Goal: Information Seeking & Learning: Learn about a topic

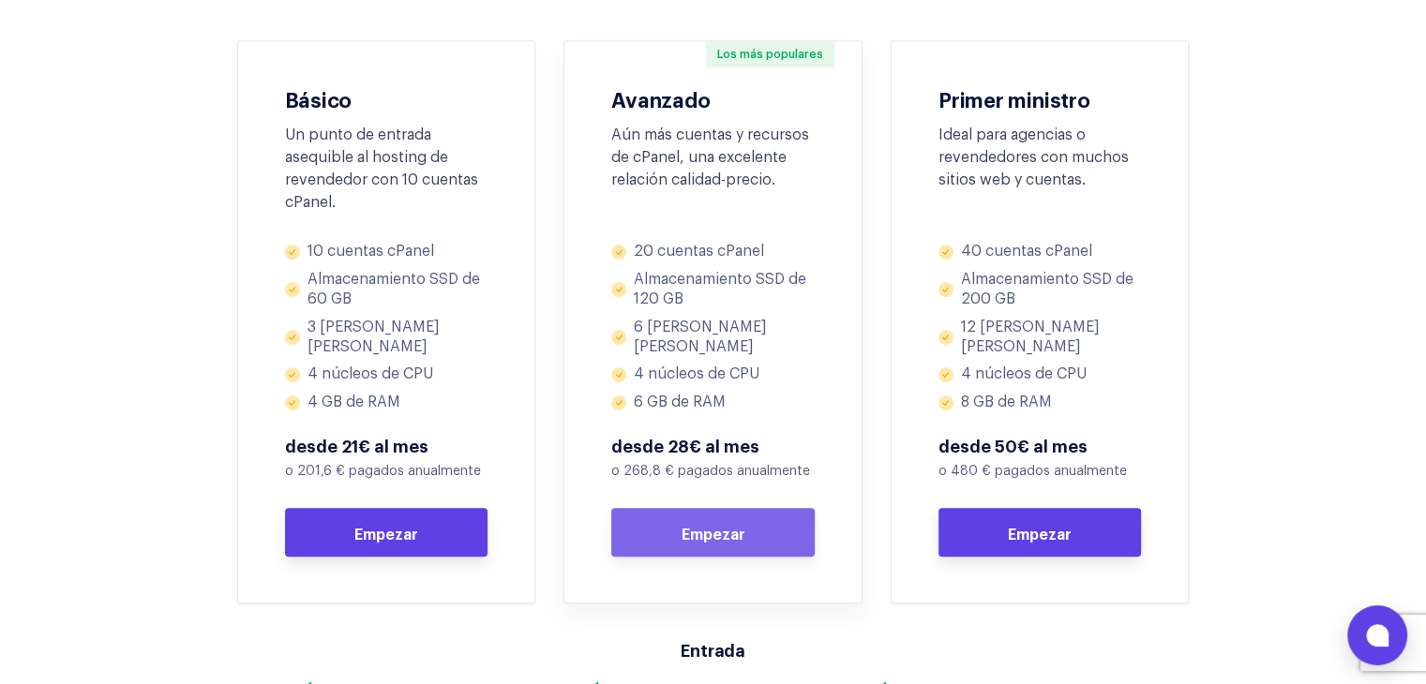
scroll to position [1108, 0]
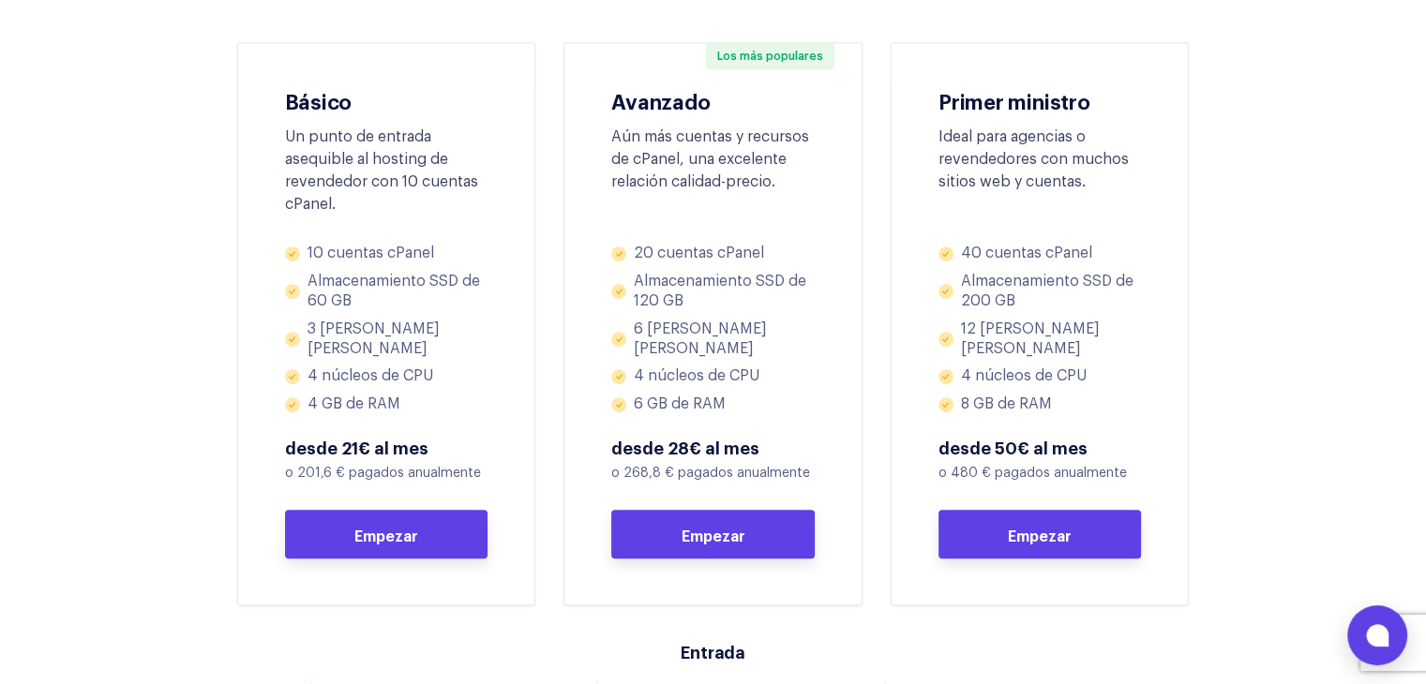
click at [1245, 163] on div "Totalmente administrado con soporte amigable incluido las 24 horas, los 7 días …" at bounding box center [713, 206] width 1181 height 834
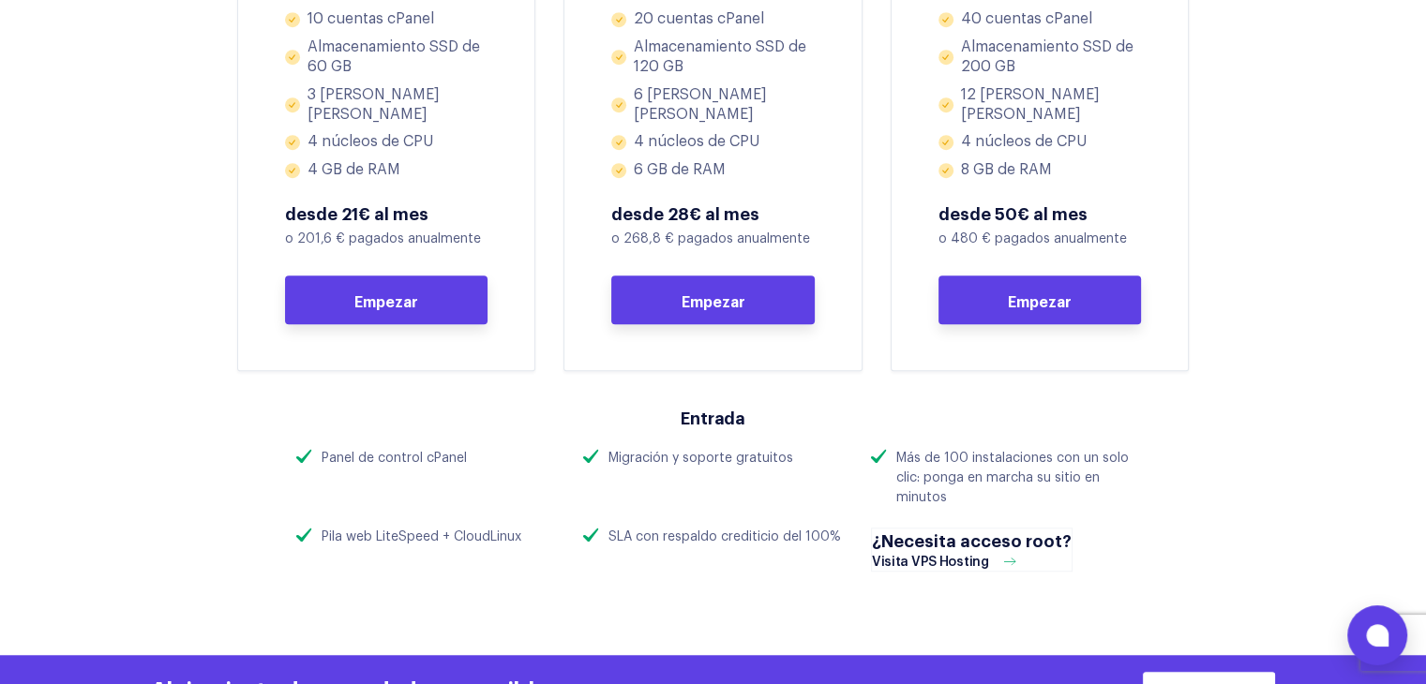
scroll to position [1343, 0]
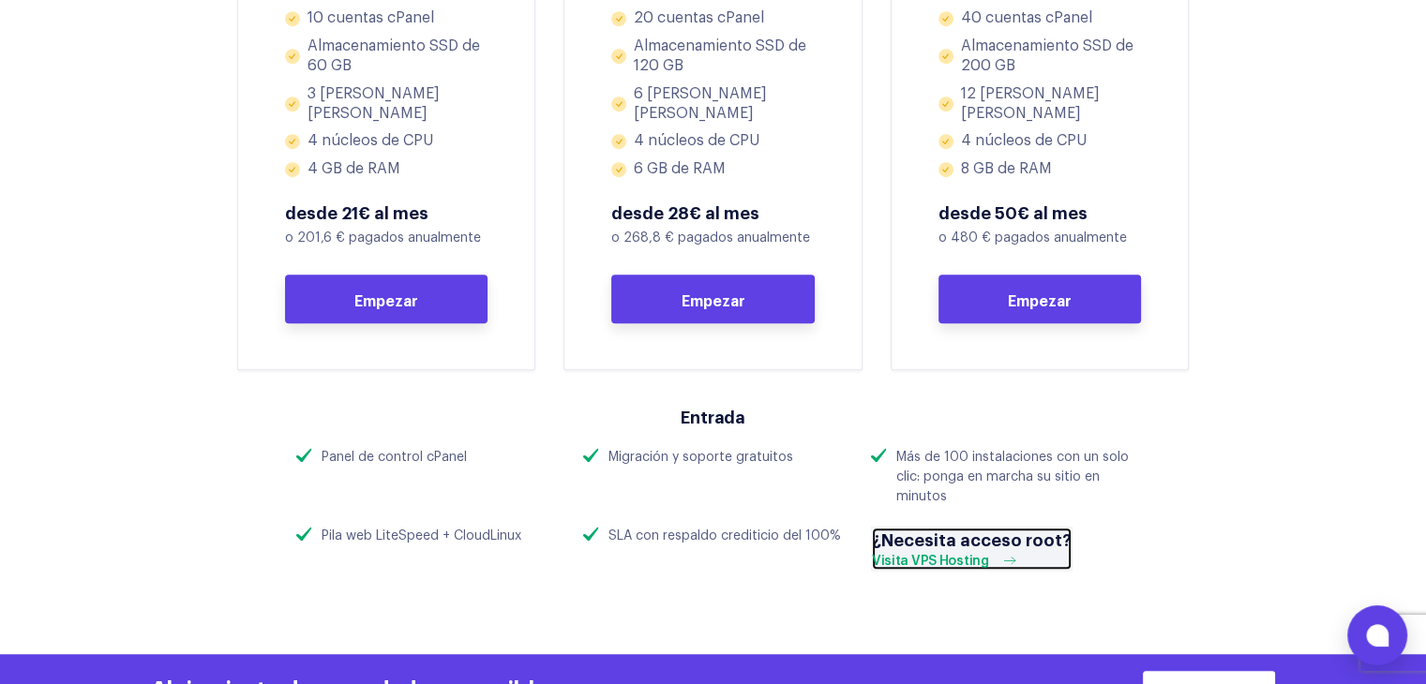
click at [958, 555] on font "Visita VPS Hosting" at bounding box center [930, 561] width 117 height 13
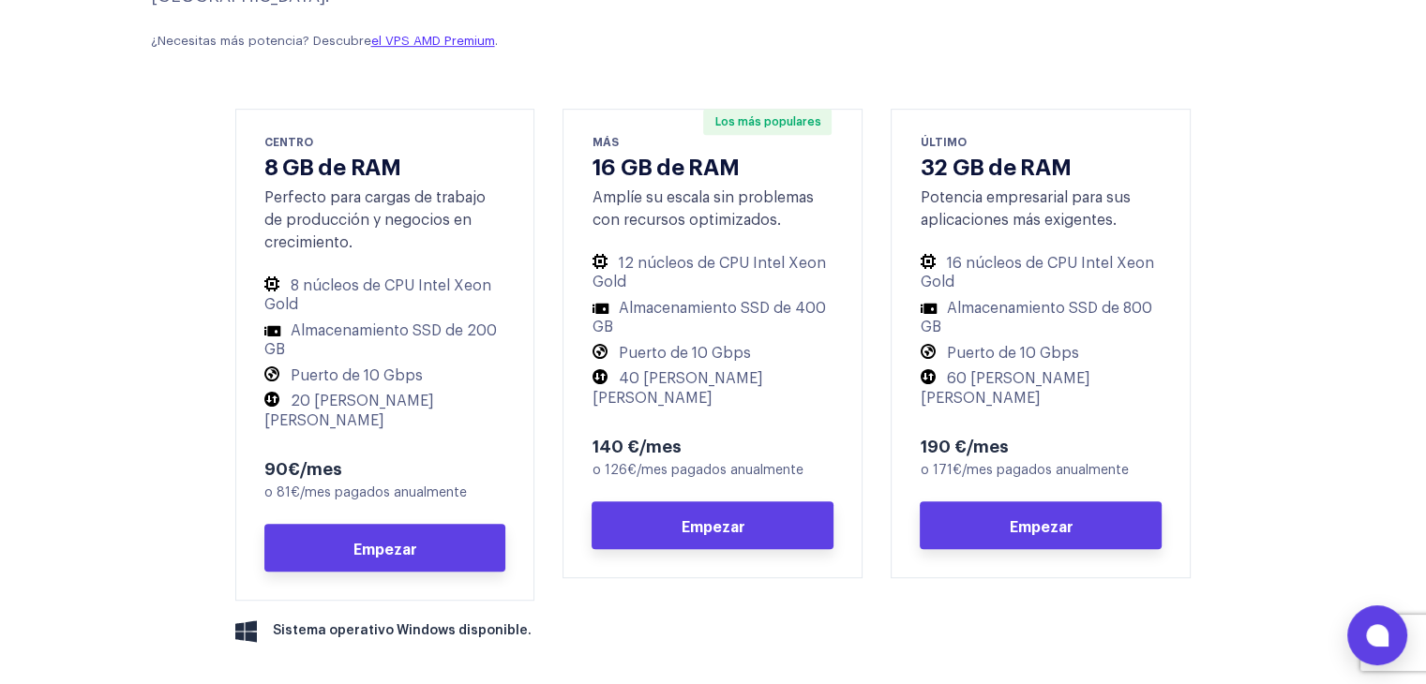
scroll to position [994, 0]
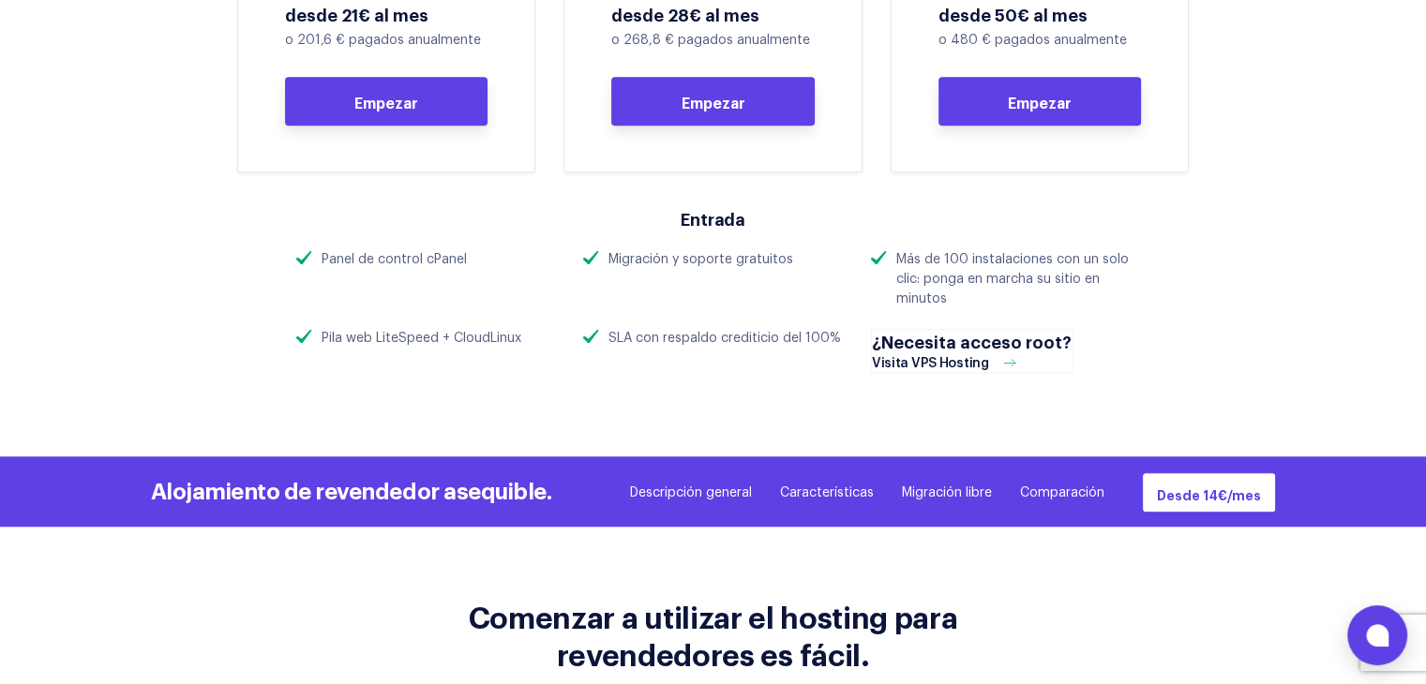
scroll to position [1343, 0]
